Goal: Transaction & Acquisition: Obtain resource

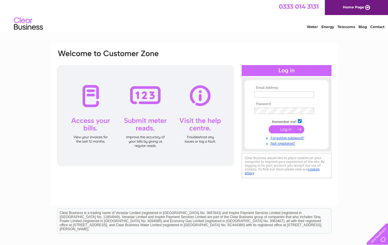
click at [263, 95] on input "text" at bounding box center [284, 95] width 60 height 6
type input "assetmanager@ekopia.org.uk"
click at [288, 128] on input "submit" at bounding box center [286, 129] width 36 height 8
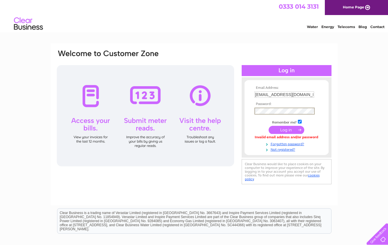
click at [268, 126] on input "submit" at bounding box center [286, 130] width 36 height 8
click at [282, 128] on input "submit" at bounding box center [286, 129] width 36 height 8
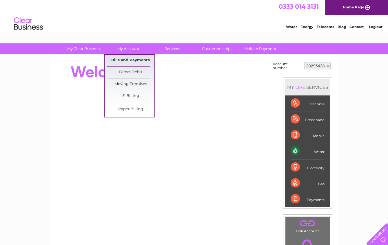
click at [129, 63] on link "Bills and Payments" at bounding box center [131, 61] width 48 height 12
click at [129, 61] on link "Bills and Payments" at bounding box center [131, 61] width 48 height 12
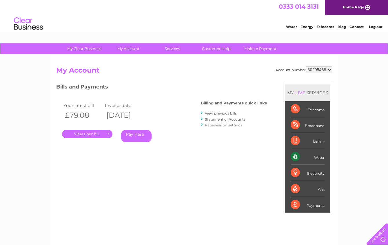
click at [86, 134] on link "." at bounding box center [87, 134] width 50 height 8
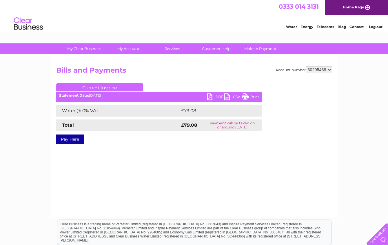
click at [214, 98] on link "PDF" at bounding box center [215, 98] width 17 height 8
